Goal: Task Accomplishment & Management: Use online tool/utility

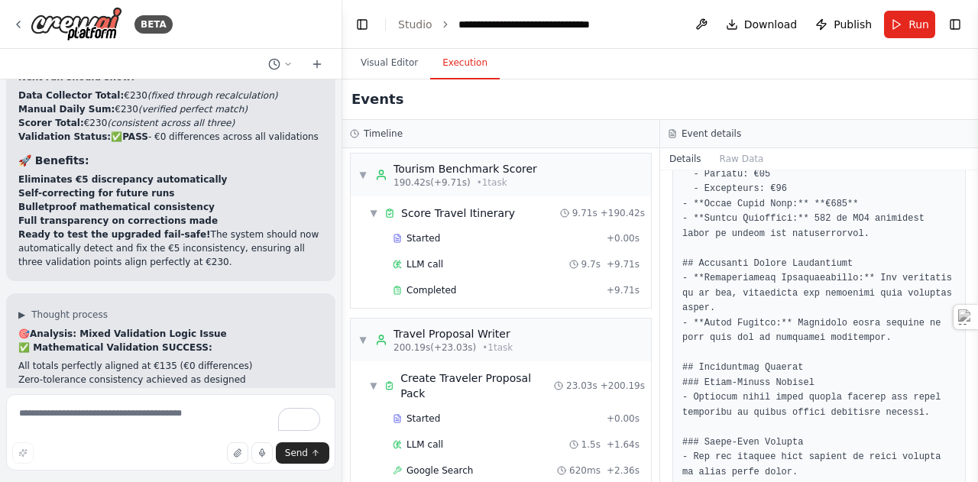
click at [380, 70] on button "Visual Editor" at bounding box center [389, 63] width 82 height 32
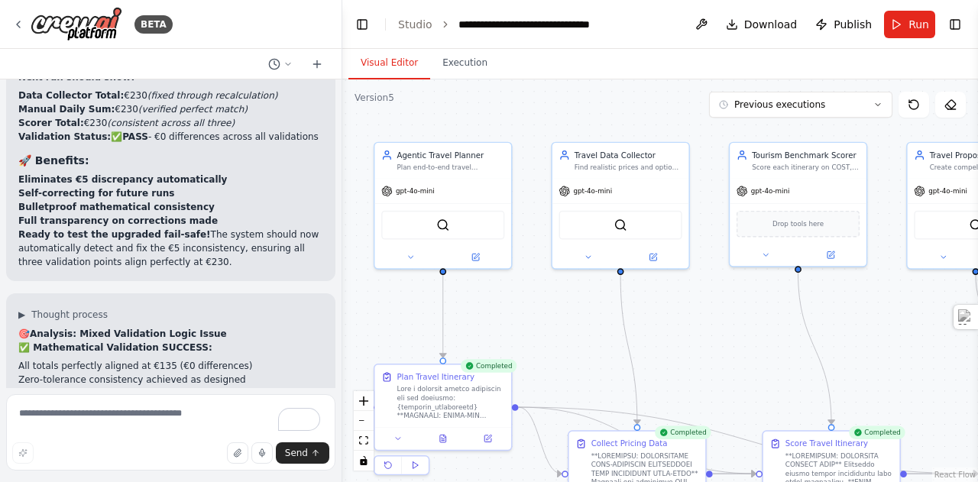
drag, startPoint x: 903, startPoint y: 326, endPoint x: 740, endPoint y: 313, distance: 164.0
click at [740, 313] on div ".deletable-edge-delete-btn { width: 20px; height: 20px; border: 0px solid #ffff…" at bounding box center [660, 280] width 636 height 403
click at [413, 257] on icon at bounding box center [410, 255] width 9 height 9
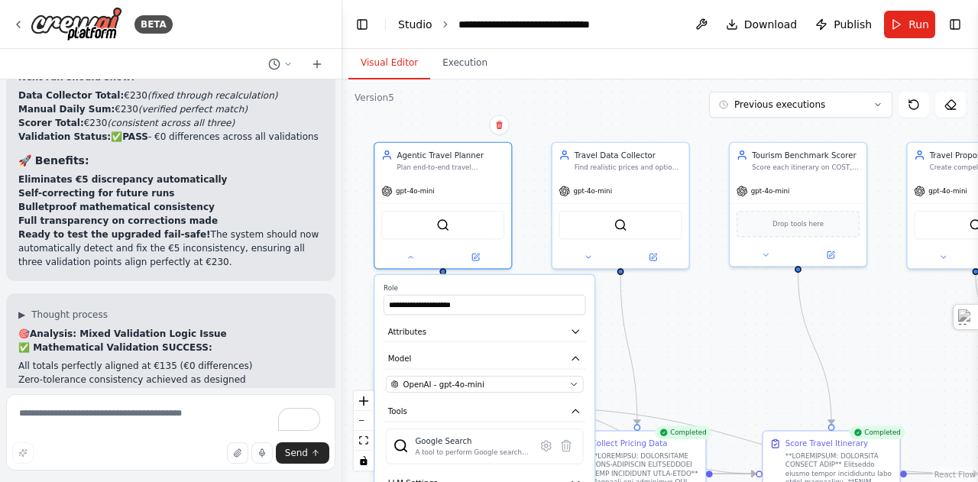
click at [412, 30] on link "Studio" at bounding box center [415, 24] width 34 height 12
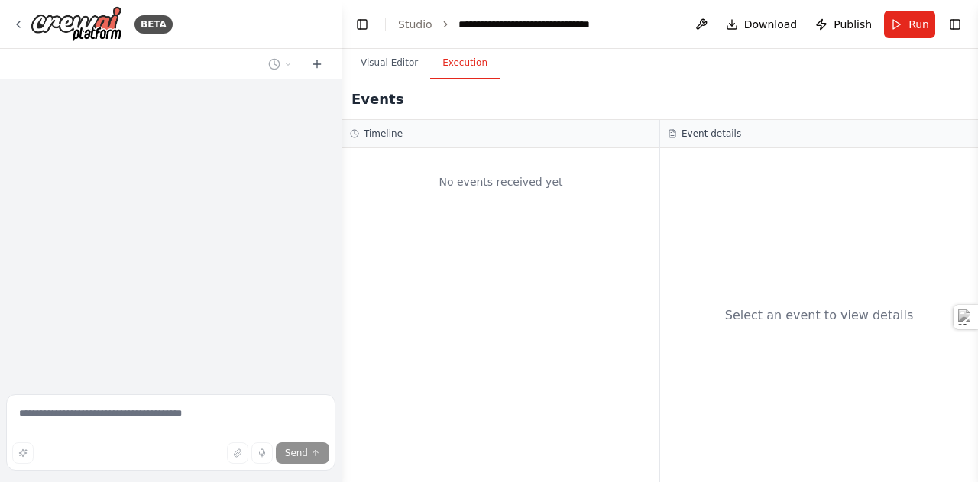
click at [455, 70] on button "Execution" at bounding box center [465, 63] width 70 height 32
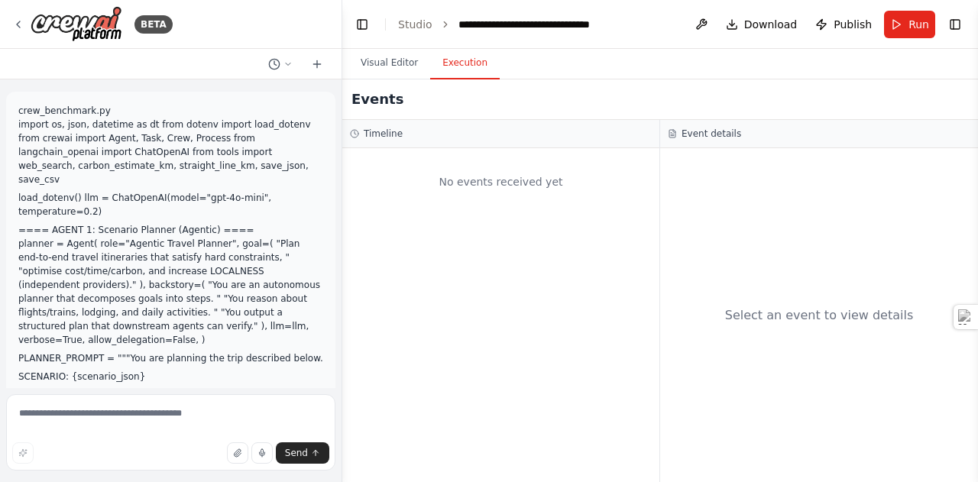
scroll to position [45765, 0]
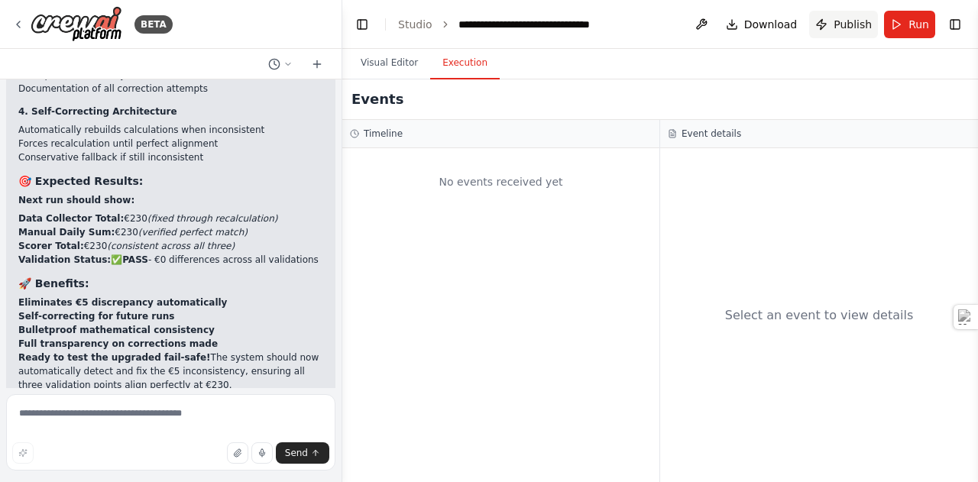
click at [857, 25] on span "Publish" at bounding box center [853, 24] width 38 height 15
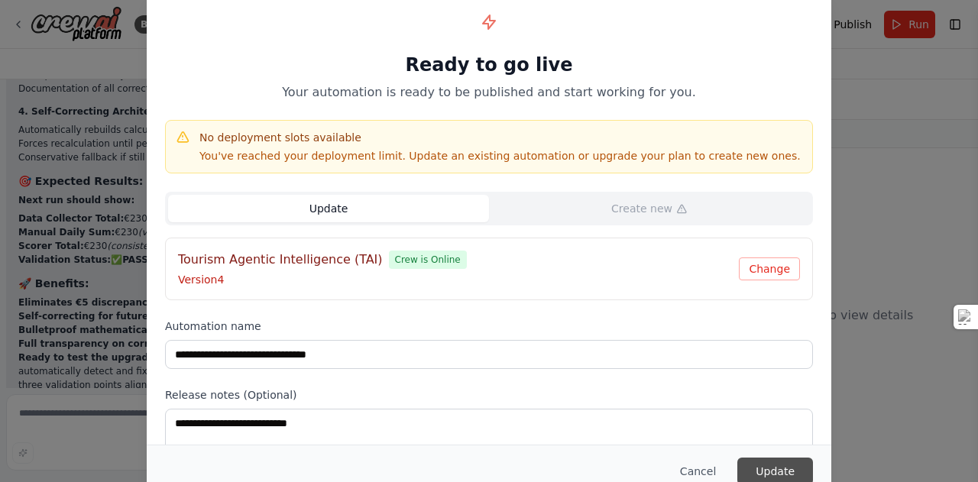
click at [774, 465] on button "Update" at bounding box center [775, 472] width 76 height 28
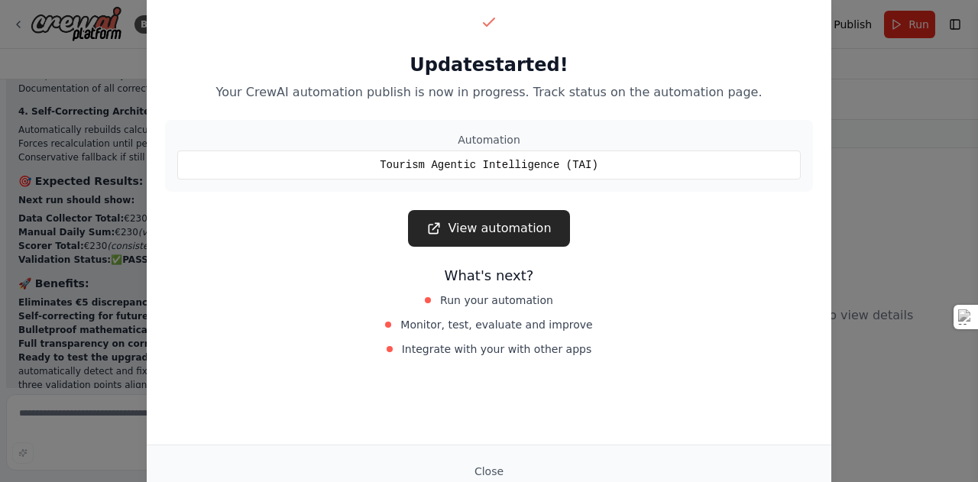
click at [774, 465] on div "Close" at bounding box center [489, 472] width 648 height 28
click at [482, 235] on link "View automation" at bounding box center [488, 228] width 161 height 37
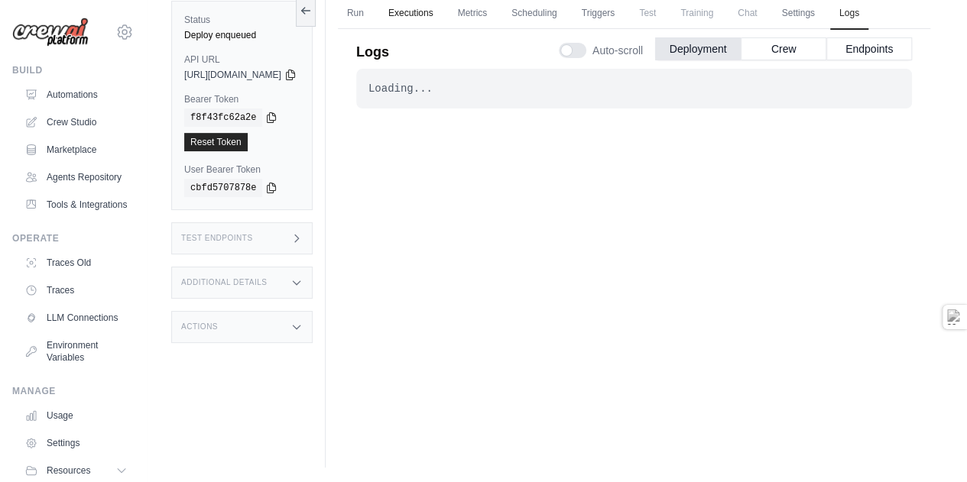
click at [442, 17] on link "Executions" at bounding box center [410, 14] width 63 height 32
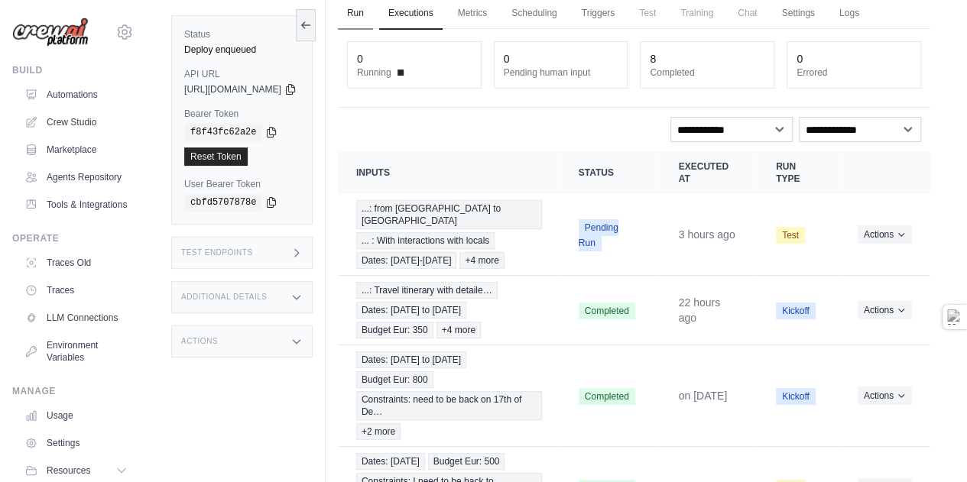
click at [373, 12] on link "Run" at bounding box center [355, 14] width 35 height 32
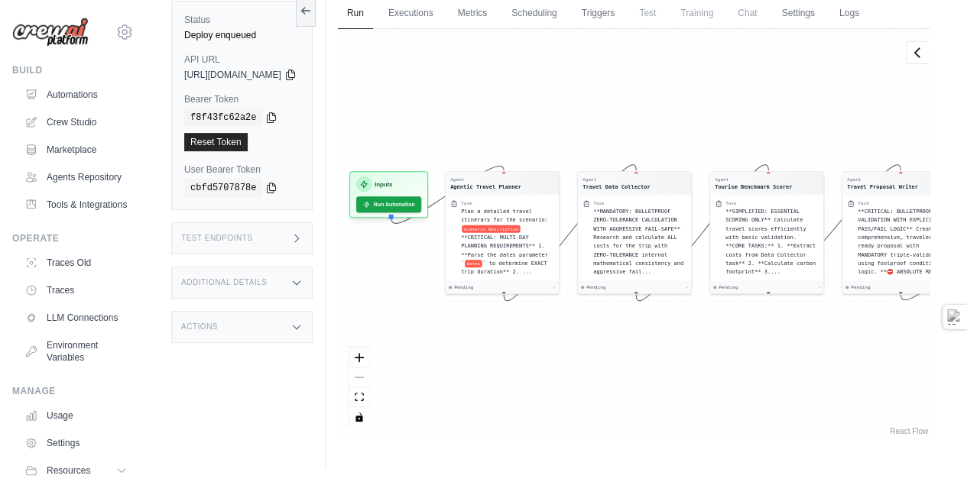
drag, startPoint x: 481, startPoint y: 169, endPoint x: 570, endPoint y: 167, distance: 88.6
click at [570, 167] on div "Agent Agentic Travel Planner Task Plan a detailed travel itinerary for the scen…" at bounding box center [634, 234] width 592 height 410
click at [420, 210] on button "Run Automation" at bounding box center [389, 201] width 68 height 17
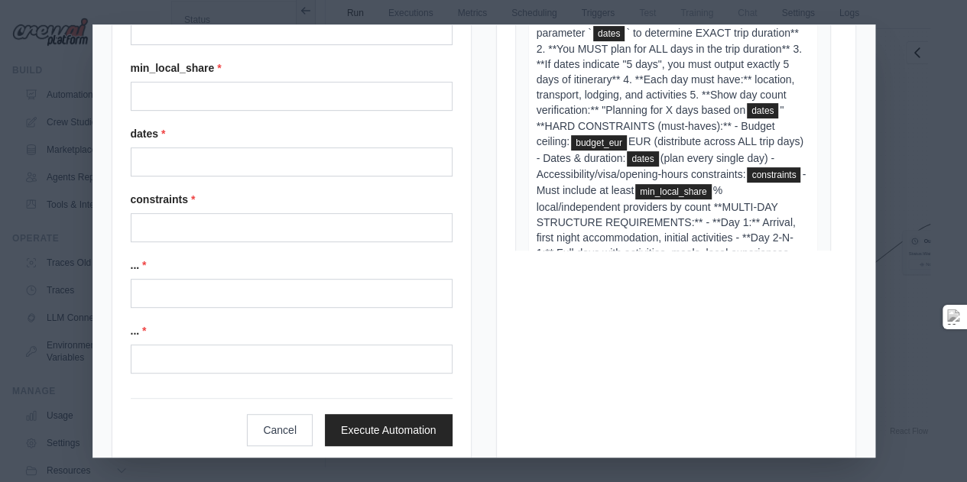
scroll to position [258, 0]
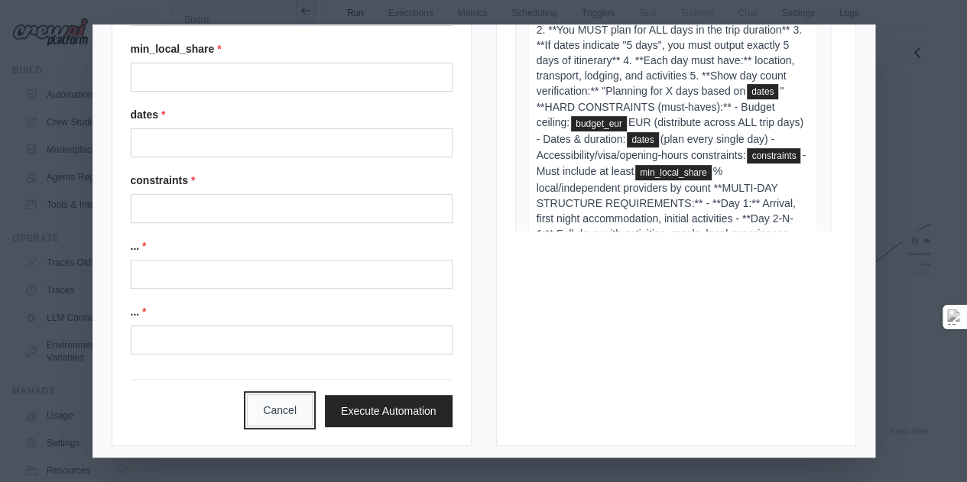
click at [289, 410] on button "Cancel" at bounding box center [280, 410] width 66 height 32
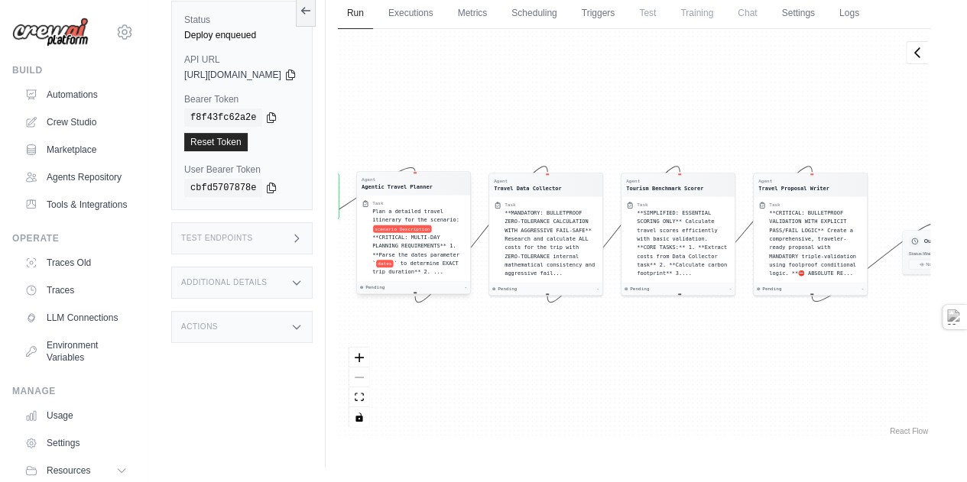
click at [441, 277] on div "Plan a detailed travel itinerary for the scenario: scenario Description **CRITI…" at bounding box center [418, 242] width 93 height 70
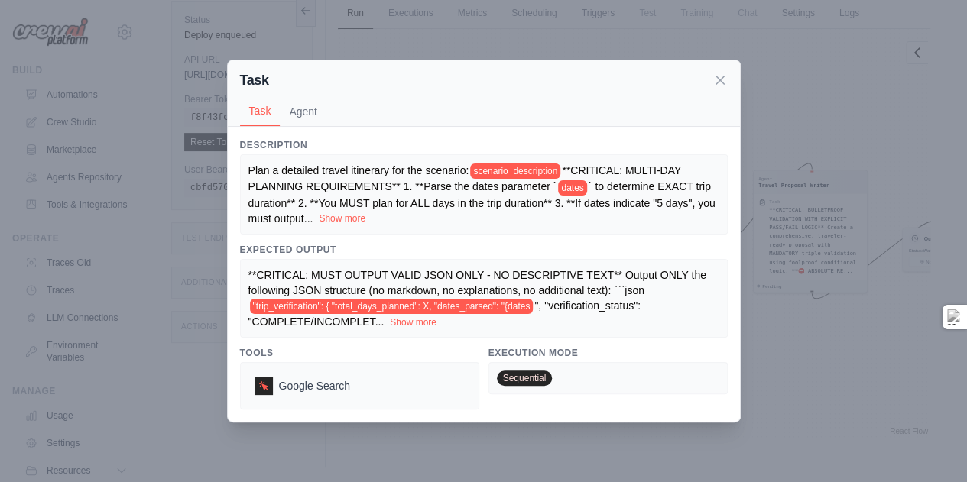
click at [365, 220] on button "Show more" at bounding box center [342, 218] width 47 height 12
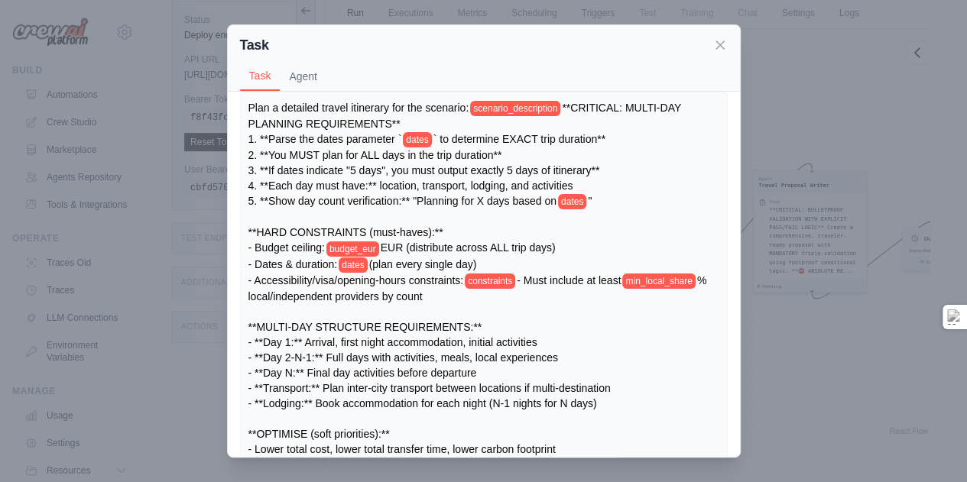
scroll to position [27, 0]
click at [309, 79] on button "Agent" at bounding box center [303, 75] width 47 height 29
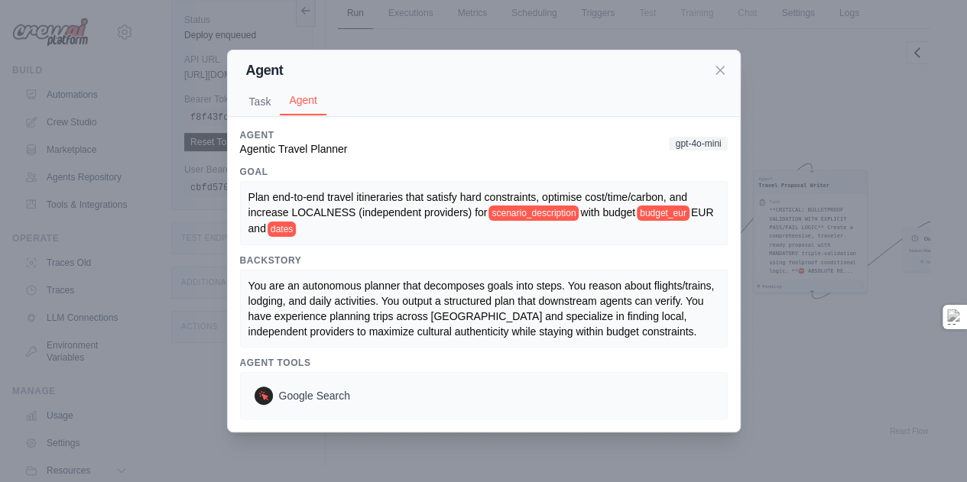
scroll to position [0, 0]
click at [335, 296] on span "You are an autonomous planner that decomposes goals into steps. You reason abou…" at bounding box center [482, 309] width 469 height 58
click at [726, 62] on icon at bounding box center [719, 69] width 15 height 15
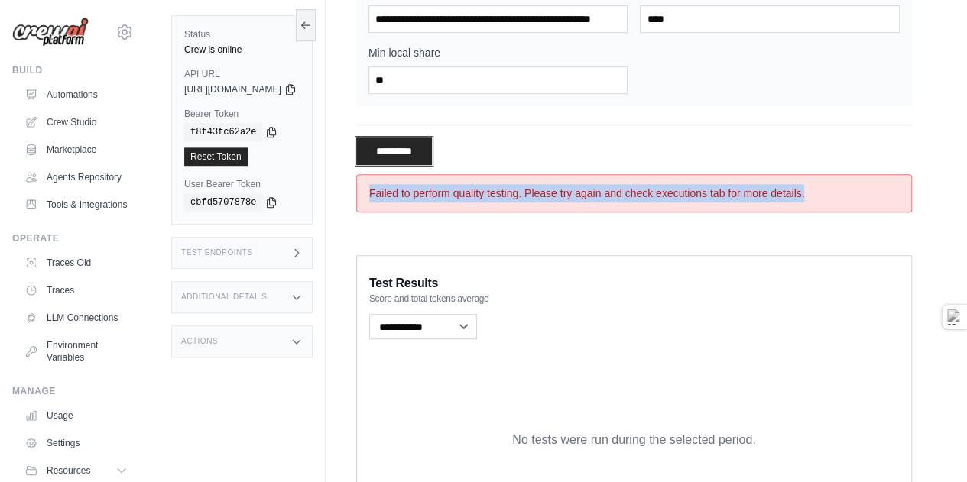
click at [418, 165] on input "**********" at bounding box center [394, 152] width 76 height 28
